Goal: Task Accomplishment & Management: Manage account settings

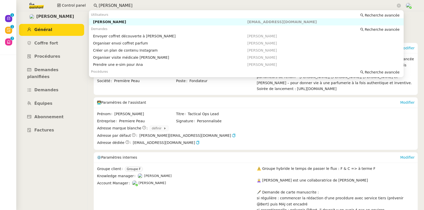
click at [117, 6] on input "[PERSON_NAME]" at bounding box center [247, 5] width 297 height 7
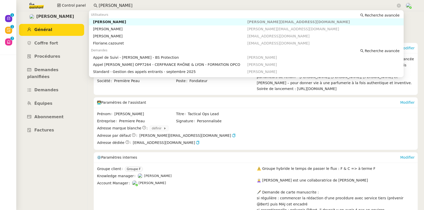
click at [116, 19] on nz-auto-option "[PERSON_NAME] [PERSON_NAME][EMAIL_ADDRESS][DOMAIN_NAME]" at bounding box center [246, 21] width 315 height 7
type input "[PERSON_NAME]"
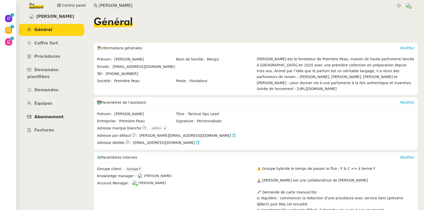
click at [53, 114] on span "Abonnement" at bounding box center [48, 116] width 29 height 5
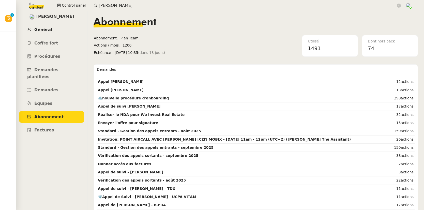
click at [39, 27] on span "Général" at bounding box center [43, 29] width 18 height 5
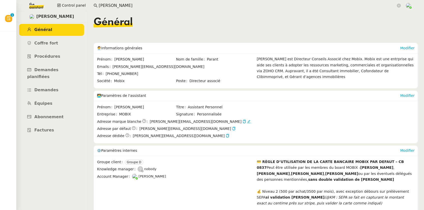
scroll to position [195, 0]
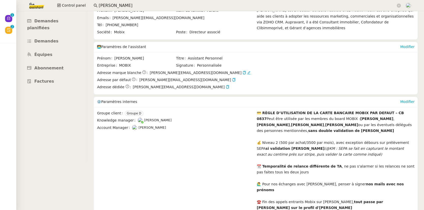
scroll to position [0, 0]
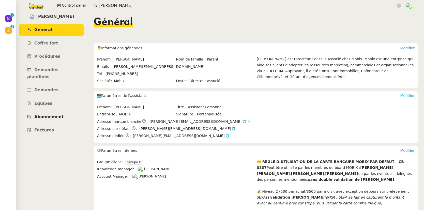
click at [51, 111] on link "Abonnement" at bounding box center [51, 117] width 65 height 12
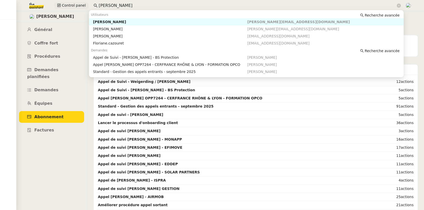
drag, startPoint x: 133, startPoint y: 5, endPoint x: 77, endPoint y: 5, distance: 55.7
click at [77, 5] on div "Control panel [PERSON_NAME]" at bounding box center [212, 5] width 399 height 11
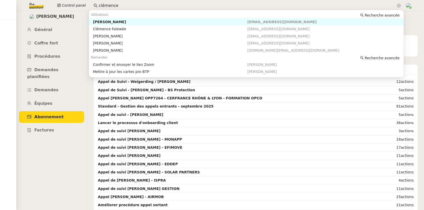
click at [94, 20] on div "[PERSON_NAME]" at bounding box center [170, 22] width 154 height 5
type input "clémence"
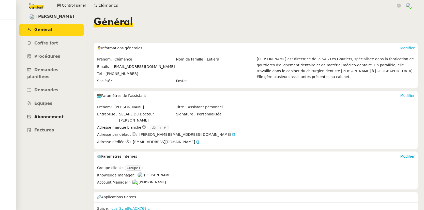
click at [58, 114] on span "Abonnement" at bounding box center [48, 116] width 29 height 5
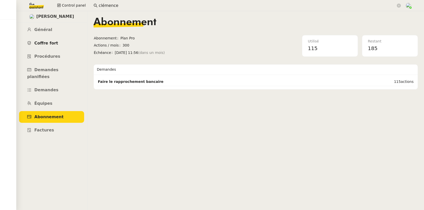
click at [47, 40] on link "Coffre fort" at bounding box center [51, 43] width 65 height 12
